Goal: Task Accomplishment & Management: Complete application form

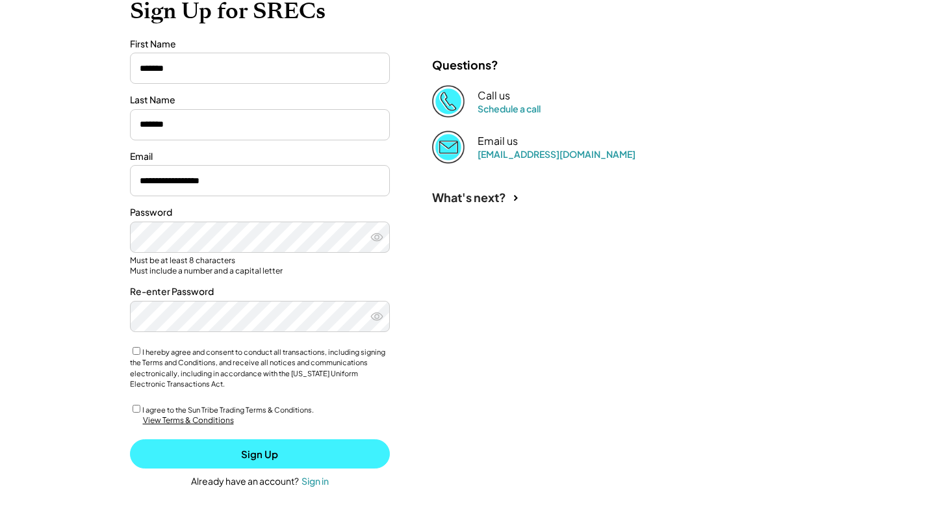
click at [275, 449] on button "Sign Up" at bounding box center [260, 453] width 260 height 29
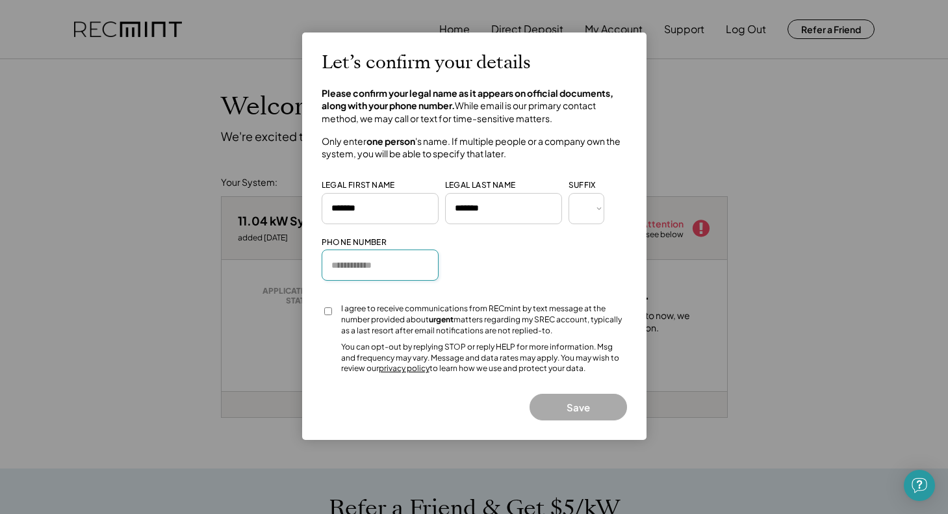
click at [376, 262] on input "input" at bounding box center [380, 264] width 117 height 31
type input "**********"
click at [424, 264] on input "input" at bounding box center [380, 264] width 117 height 31
click at [581, 403] on button "Save" at bounding box center [578, 407] width 97 height 27
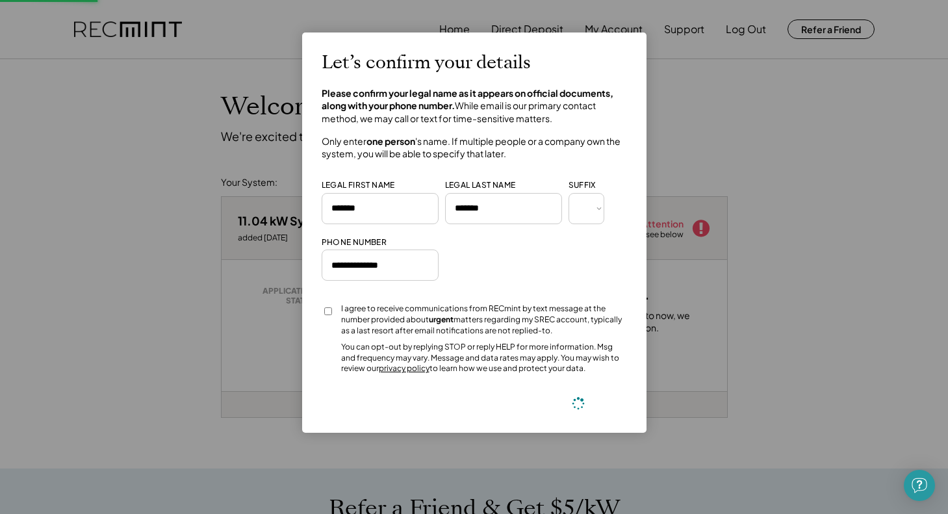
click at [578, 399] on div "Let’s confirm your details Please confirm your legal name as it appears on offi…" at bounding box center [474, 232] width 305 height 361
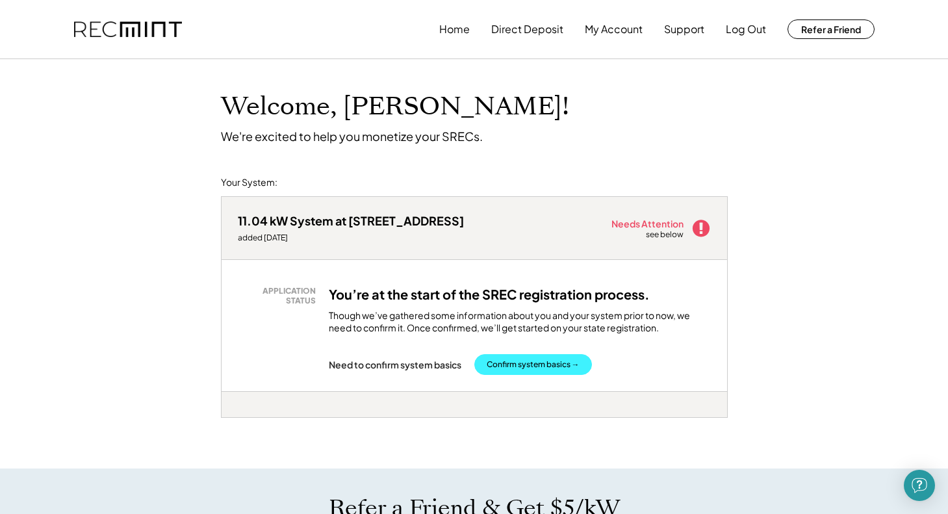
click at [530, 363] on button "Confirm system basics →" at bounding box center [533, 364] width 118 height 21
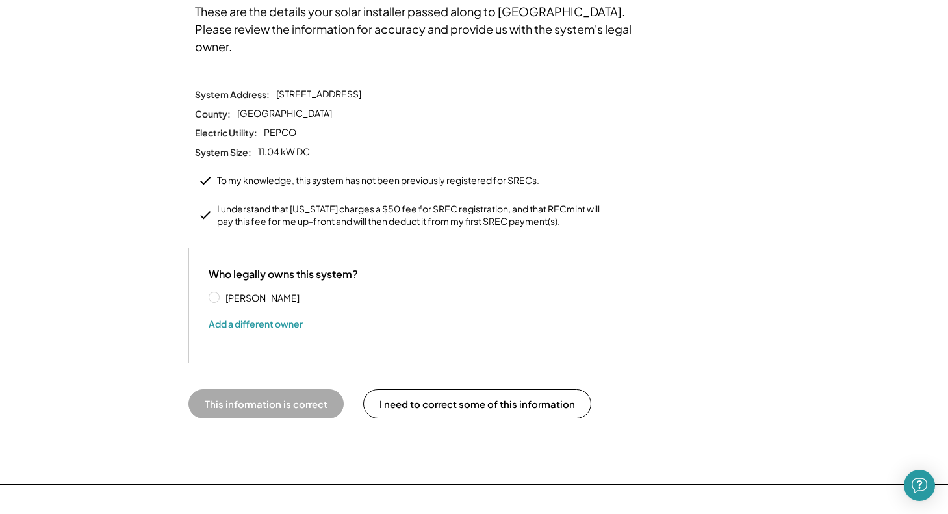
scroll to position [127, 0]
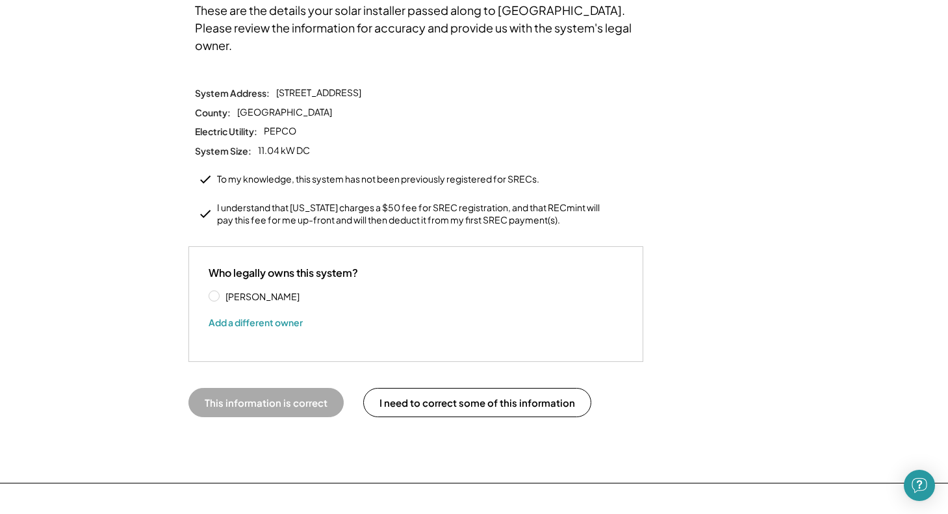
click at [222, 292] on label "Alberto Bolatto" at bounding box center [280, 296] width 117 height 9
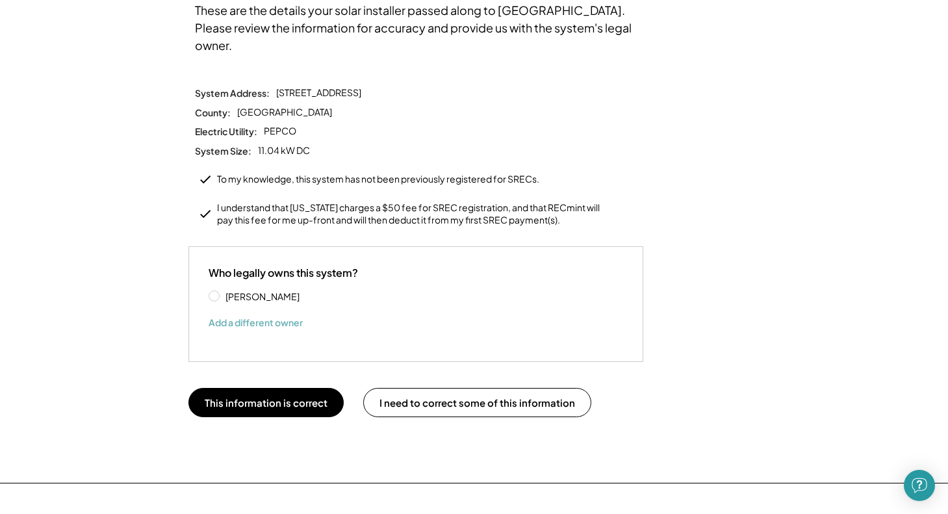
click at [250, 313] on button "Add a different owner" at bounding box center [256, 322] width 94 height 19
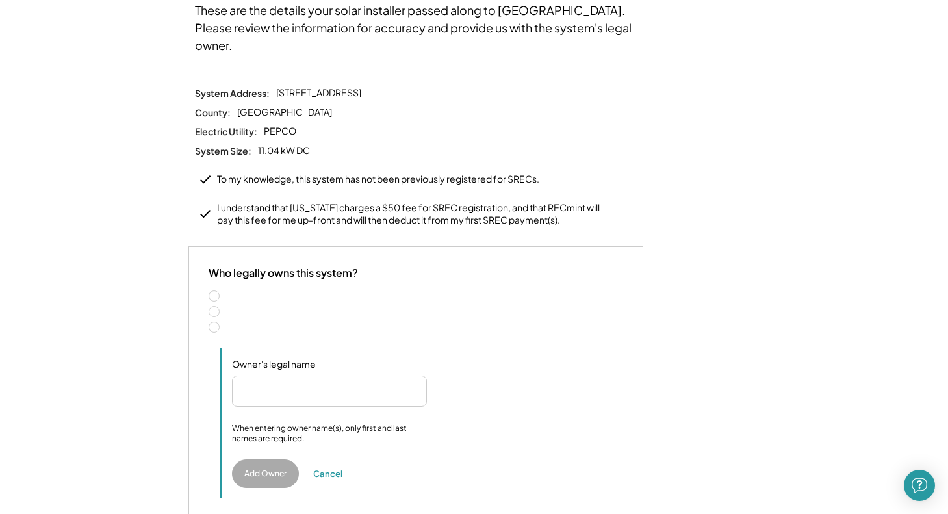
click at [222, 307] on label "Two people" at bounding box center [423, 311] width 402 height 9
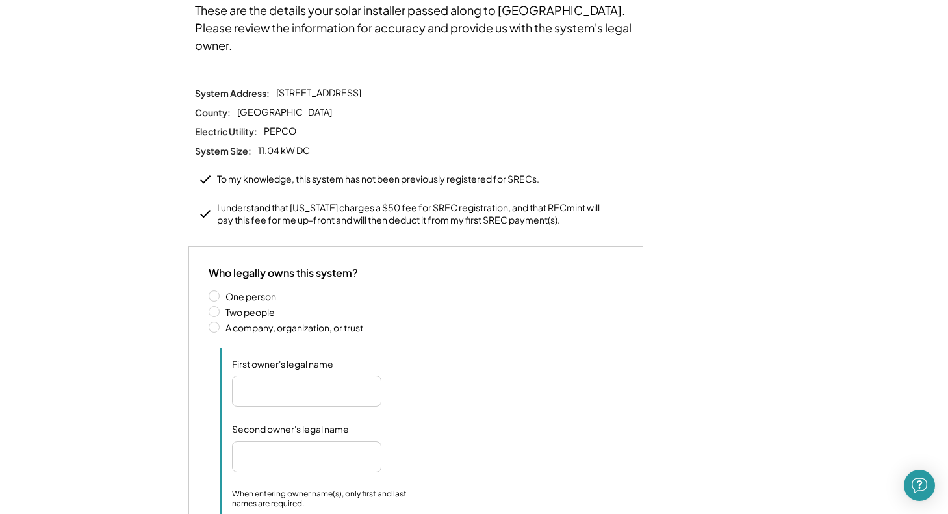
click at [281, 376] on input "input" at bounding box center [306, 391] width 149 height 31
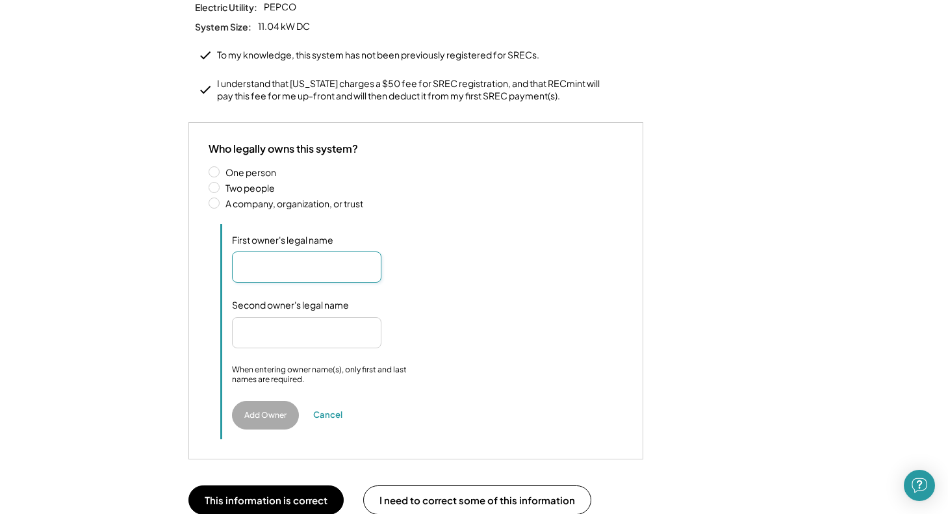
scroll to position [253, 0]
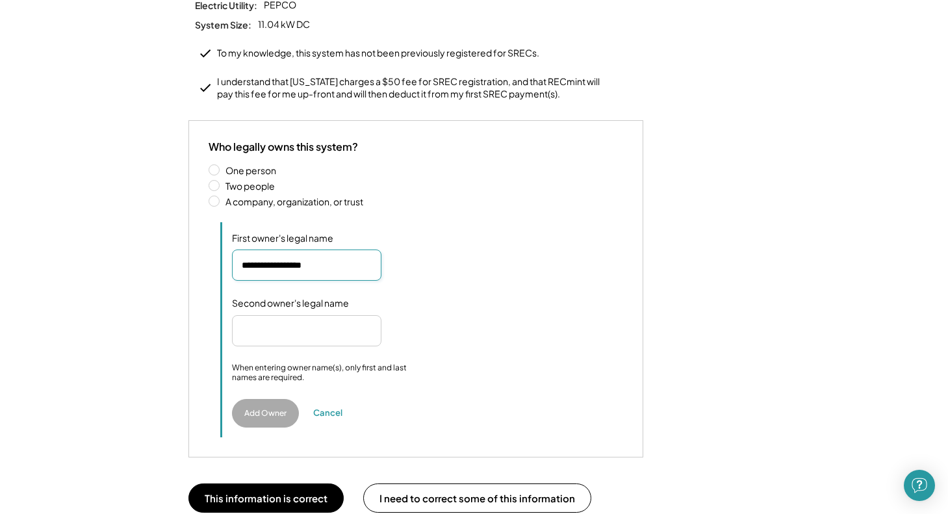
type input "**********"
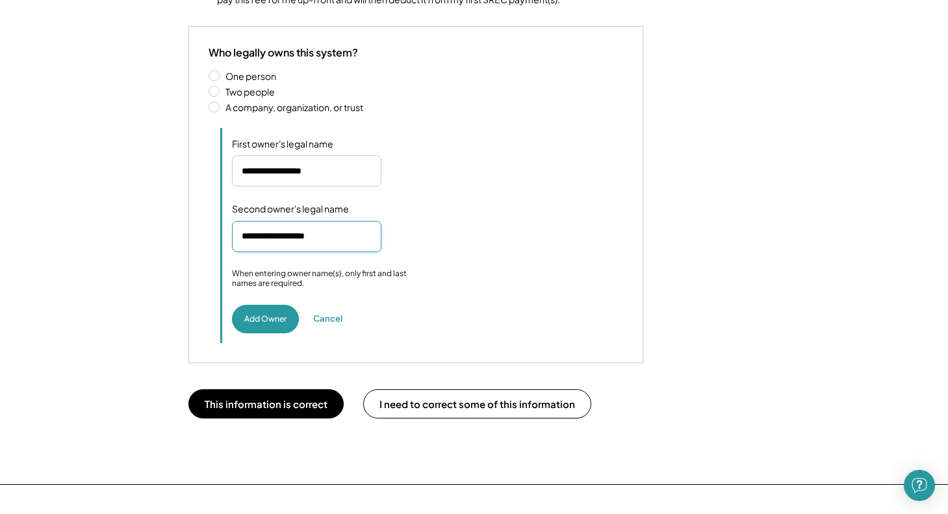
scroll to position [340, 0]
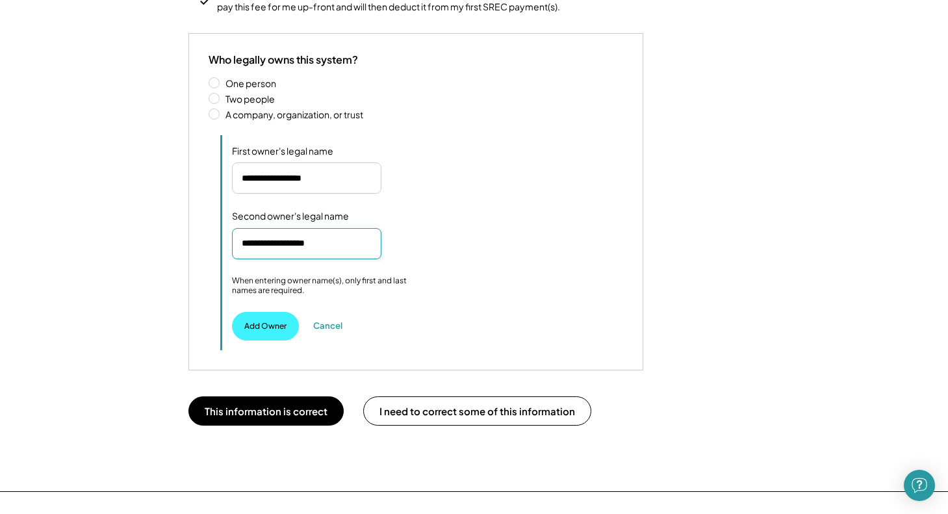
type input "**********"
click at [271, 312] on button "Add Owner" at bounding box center [265, 326] width 67 height 29
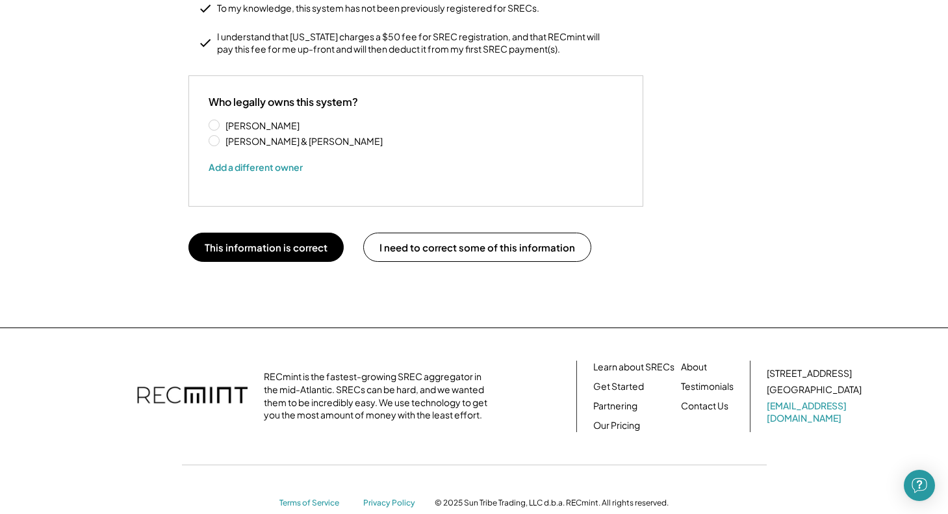
scroll to position [299, 0]
click at [271, 232] on button "This information is correct" at bounding box center [265, 246] width 155 height 29
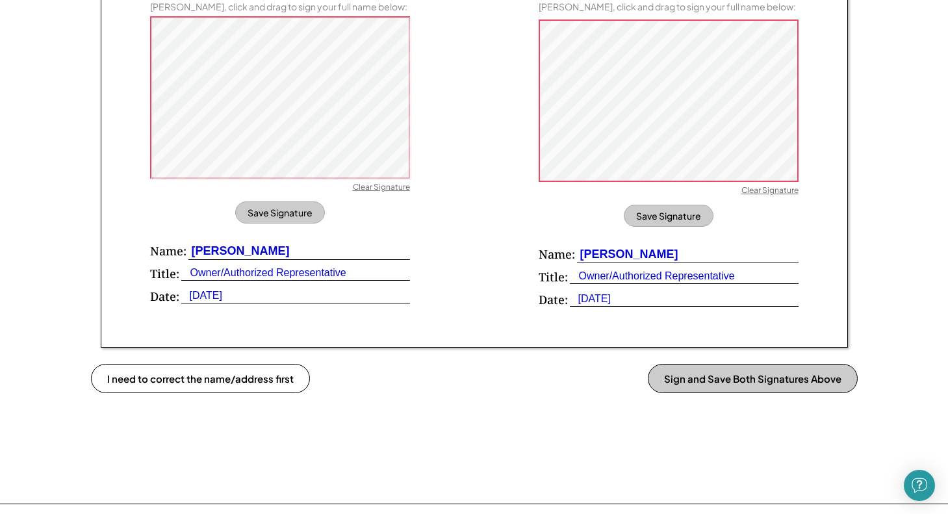
scroll to position [899, 0]
